Goal: Find specific page/section: Find specific page/section

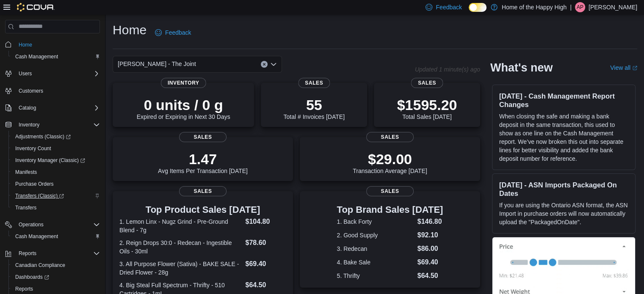
scroll to position [49, 0]
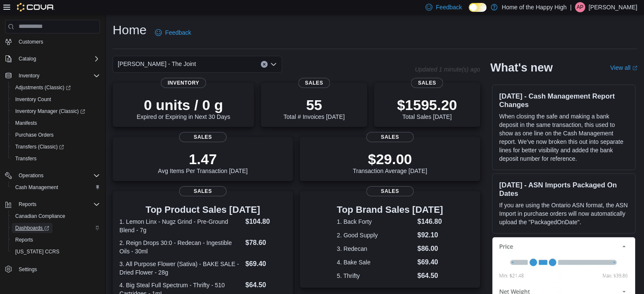
click at [30, 228] on span "Dashboards" at bounding box center [32, 228] width 34 height 7
